Goal: Information Seeking & Learning: Understand process/instructions

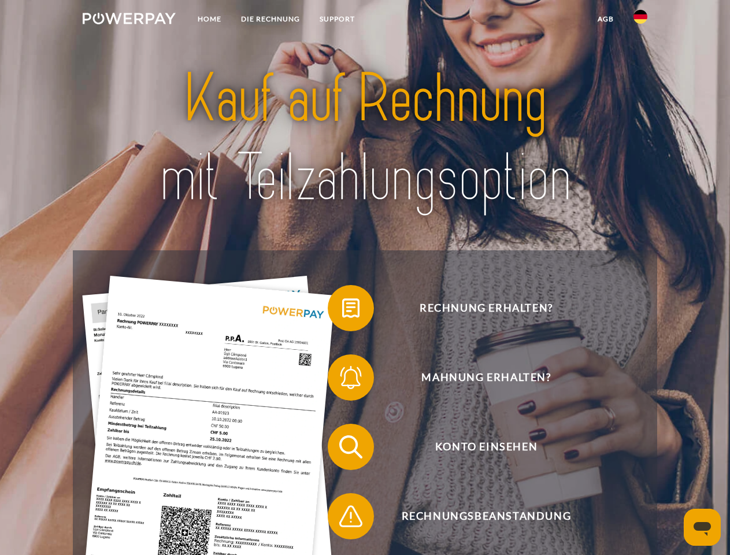
click at [129, 20] on img at bounding box center [129, 19] width 93 height 12
click at [641, 20] on img at bounding box center [641, 17] width 14 height 14
click at [606, 19] on link "agb" at bounding box center [606, 19] width 36 height 21
click at [342, 311] on span at bounding box center [334, 308] width 58 height 58
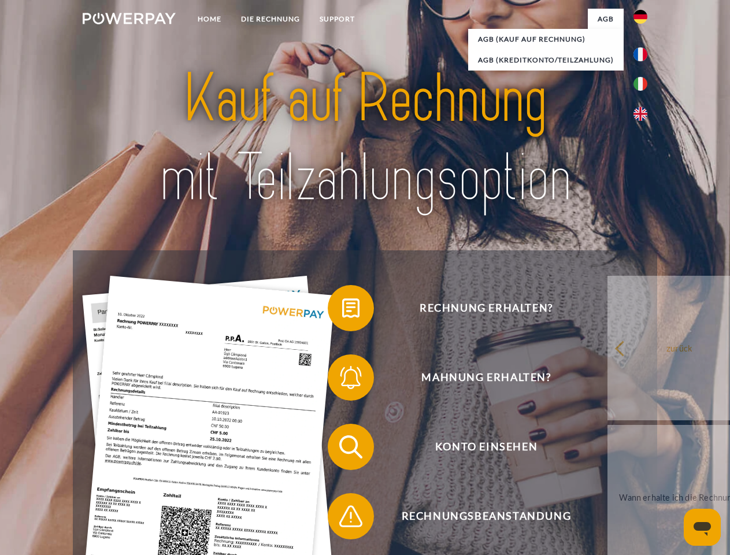
click at [342, 380] on span at bounding box center [334, 378] width 58 height 58
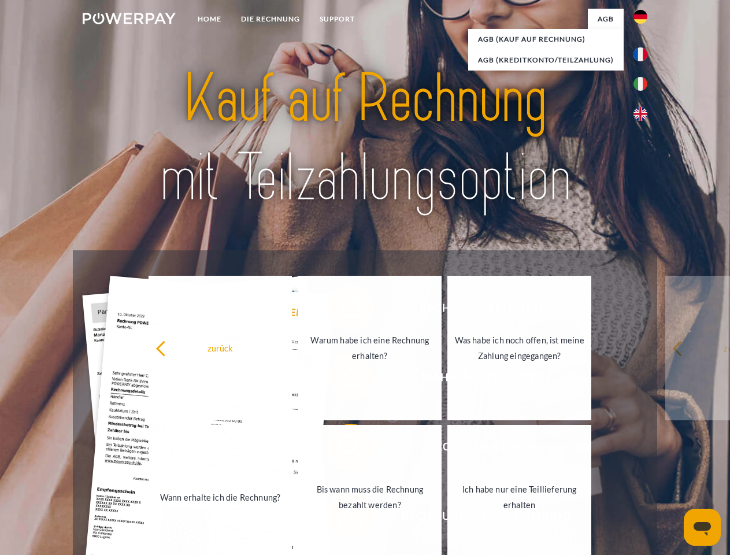
click at [342, 449] on link "Bis wann muss die Rechnung bezahlt werden?" at bounding box center [370, 497] width 144 height 145
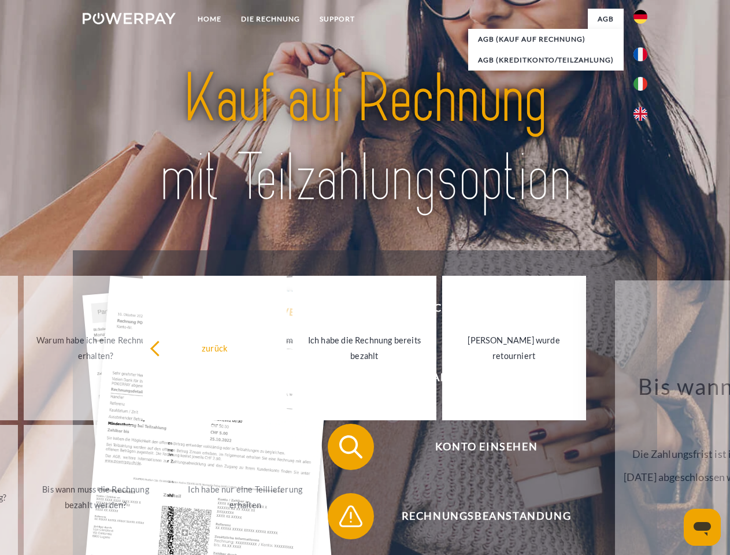
click at [342, 519] on span at bounding box center [334, 517] width 58 height 58
click at [703, 527] on icon "Messaging-Fenster öffnen" at bounding box center [702, 529] width 17 height 14
